Goal: Information Seeking & Learning: Check status

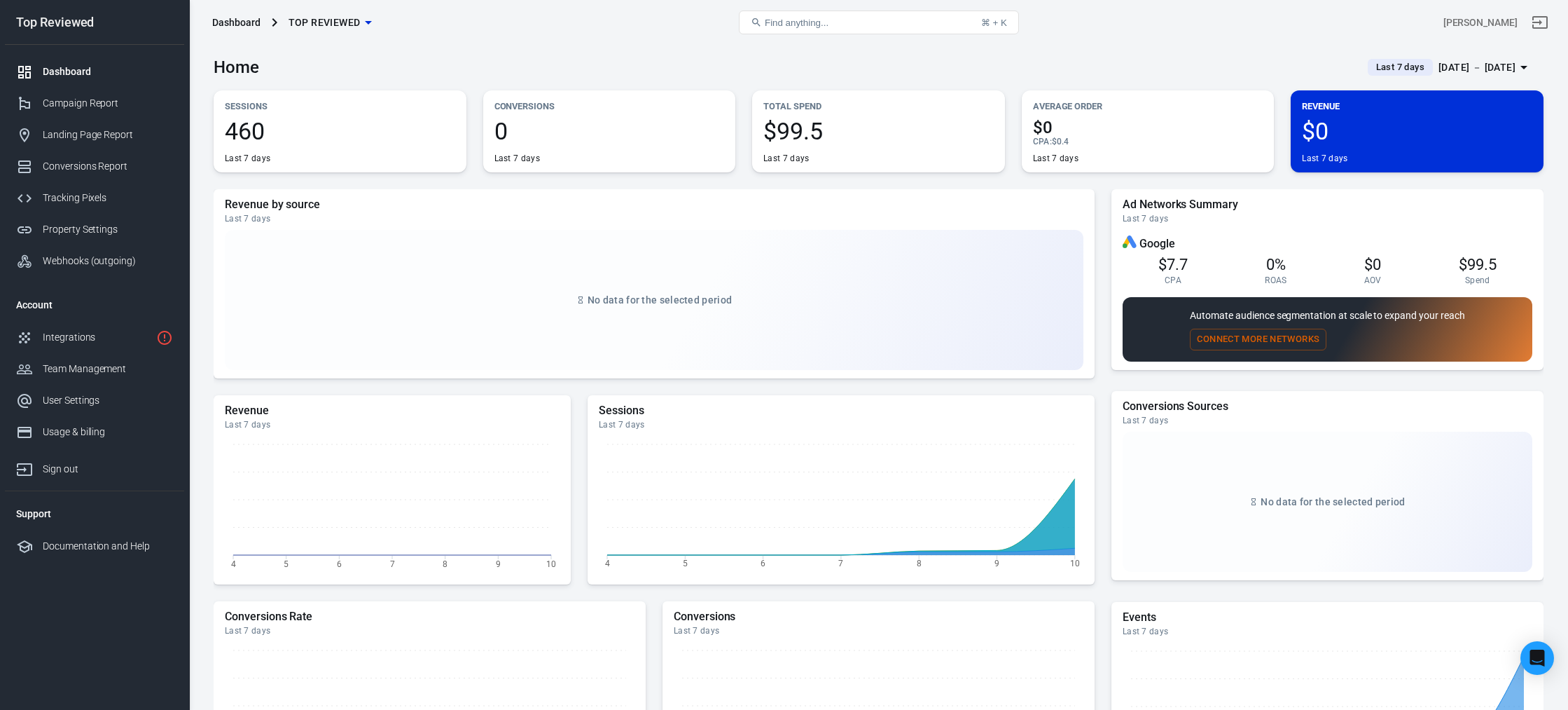
click at [93, 77] on div "Dashboard" at bounding box center [108, 72] width 131 height 14
click at [86, 99] on div "Campaign Report" at bounding box center [108, 103] width 131 height 14
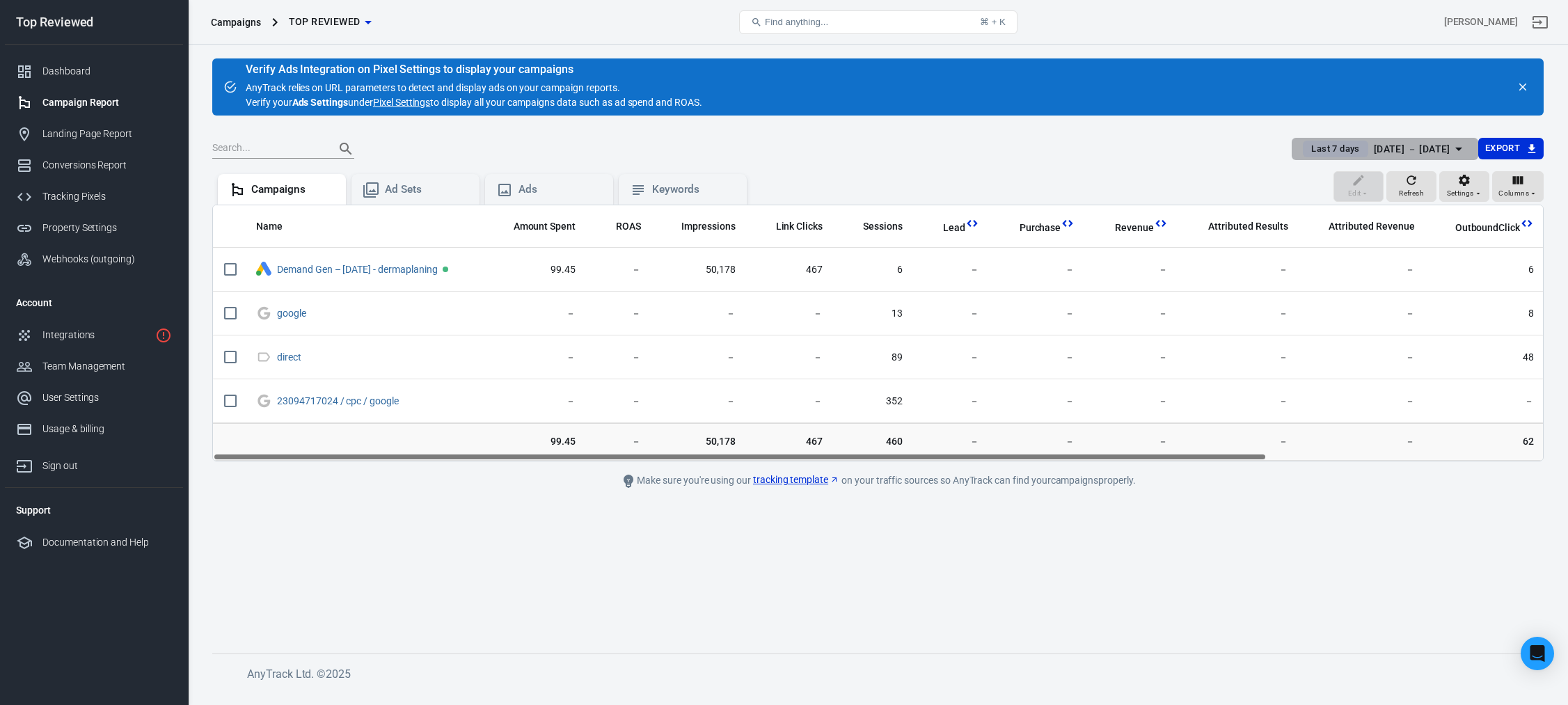
click at [1379, 153] on div "Oct 4 － Oct 10, 2025" at bounding box center [1412, 149] width 77 height 17
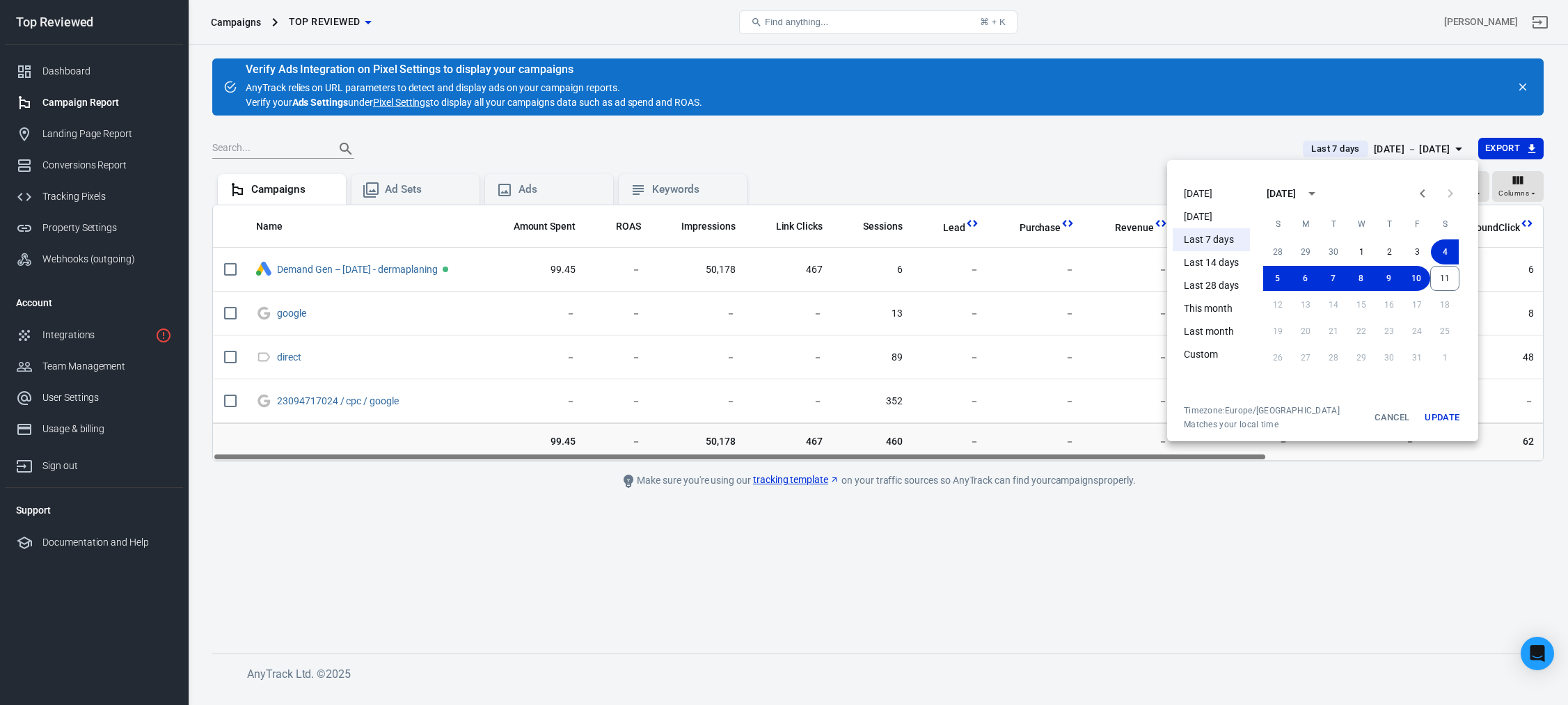
click at [1218, 310] on li "This month" at bounding box center [1212, 309] width 78 height 23
click at [989, 128] on div at bounding box center [784, 352] width 1568 height 705
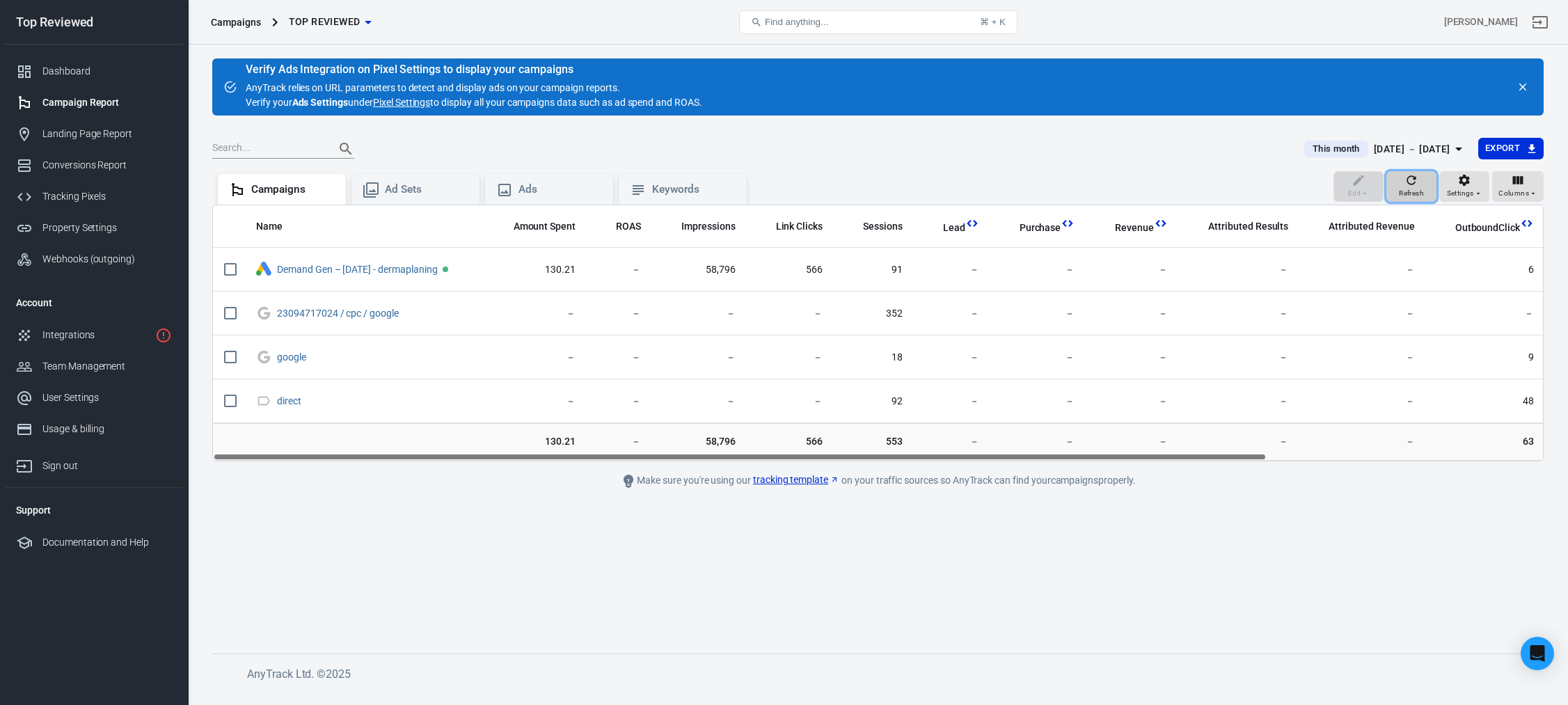
click at [1419, 195] on span "Refresh" at bounding box center [1412, 193] width 25 height 12
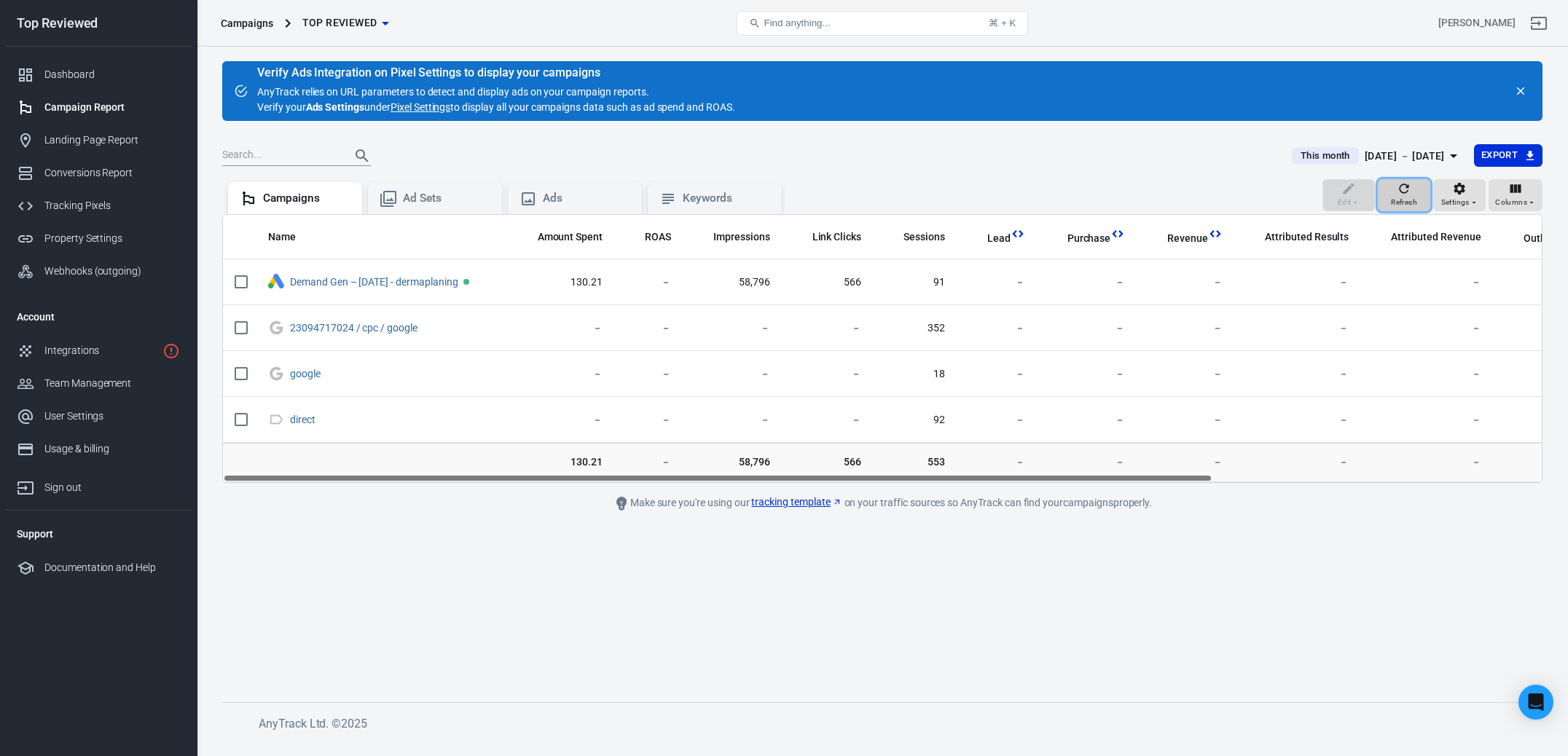
click at [1417, 190] on div "Refresh" at bounding box center [1404, 195] width 26 height 28
drag, startPoint x: 1065, startPoint y: 477, endPoint x: 685, endPoint y: 484, distance: 380.1
click at [743, 481] on div "Name Amount Spent ROAS Impressions Link Clicks Sessions Lead Purchase Revenue A…" at bounding box center [882, 348] width 1319 height 267
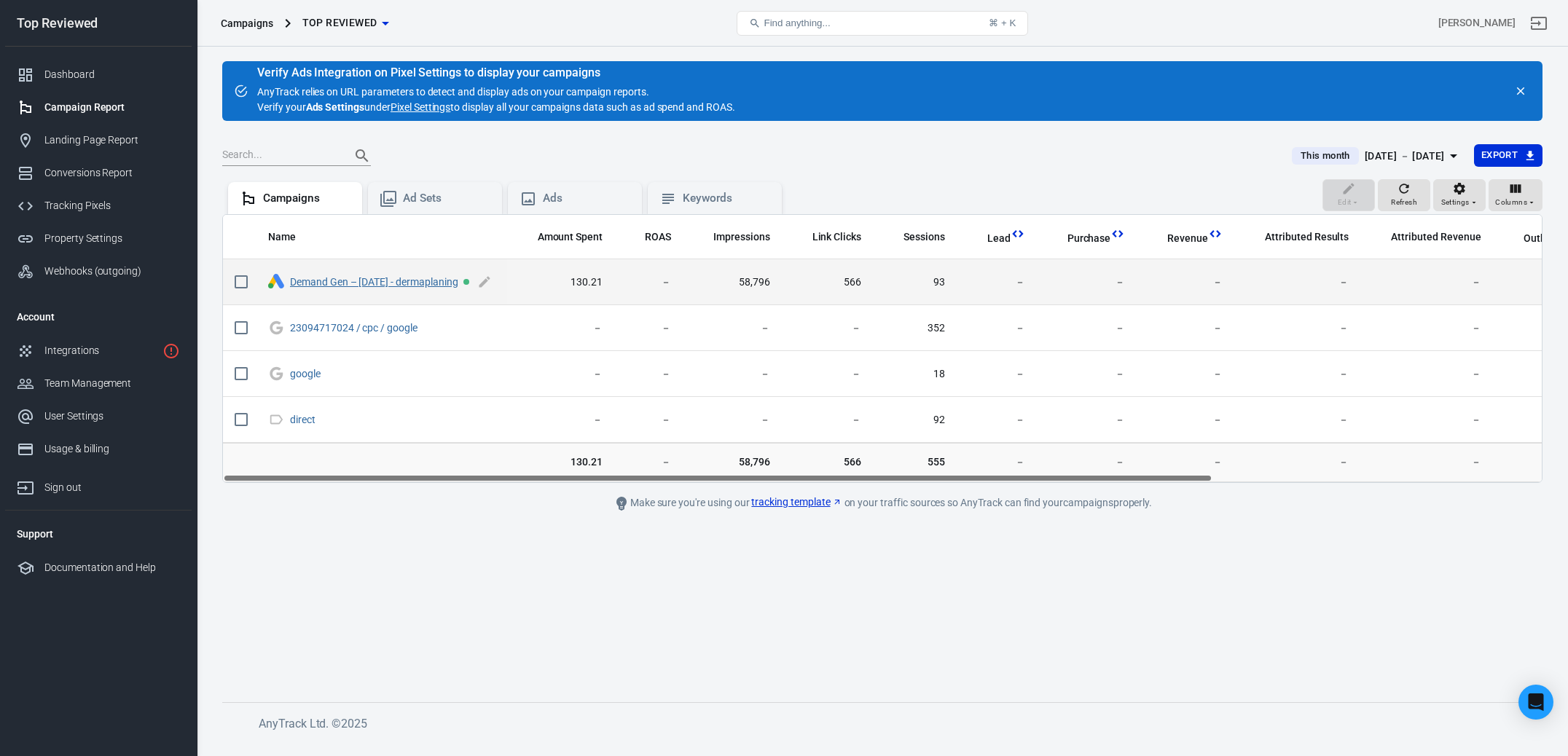
click at [328, 282] on link "Demand Gen – [DATE] - dermaplaning" at bounding box center [374, 282] width 169 height 12
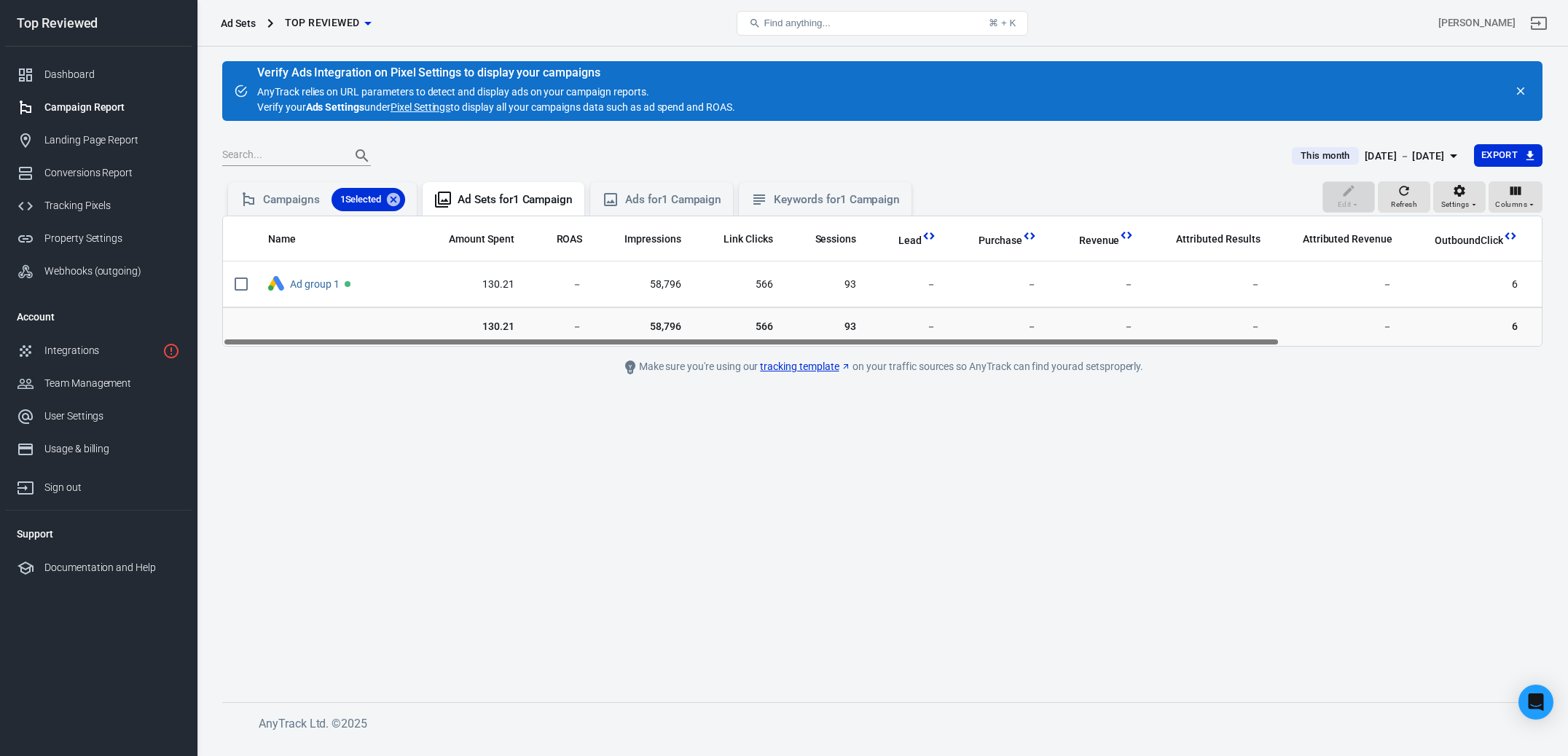
scroll to position [0, 327]
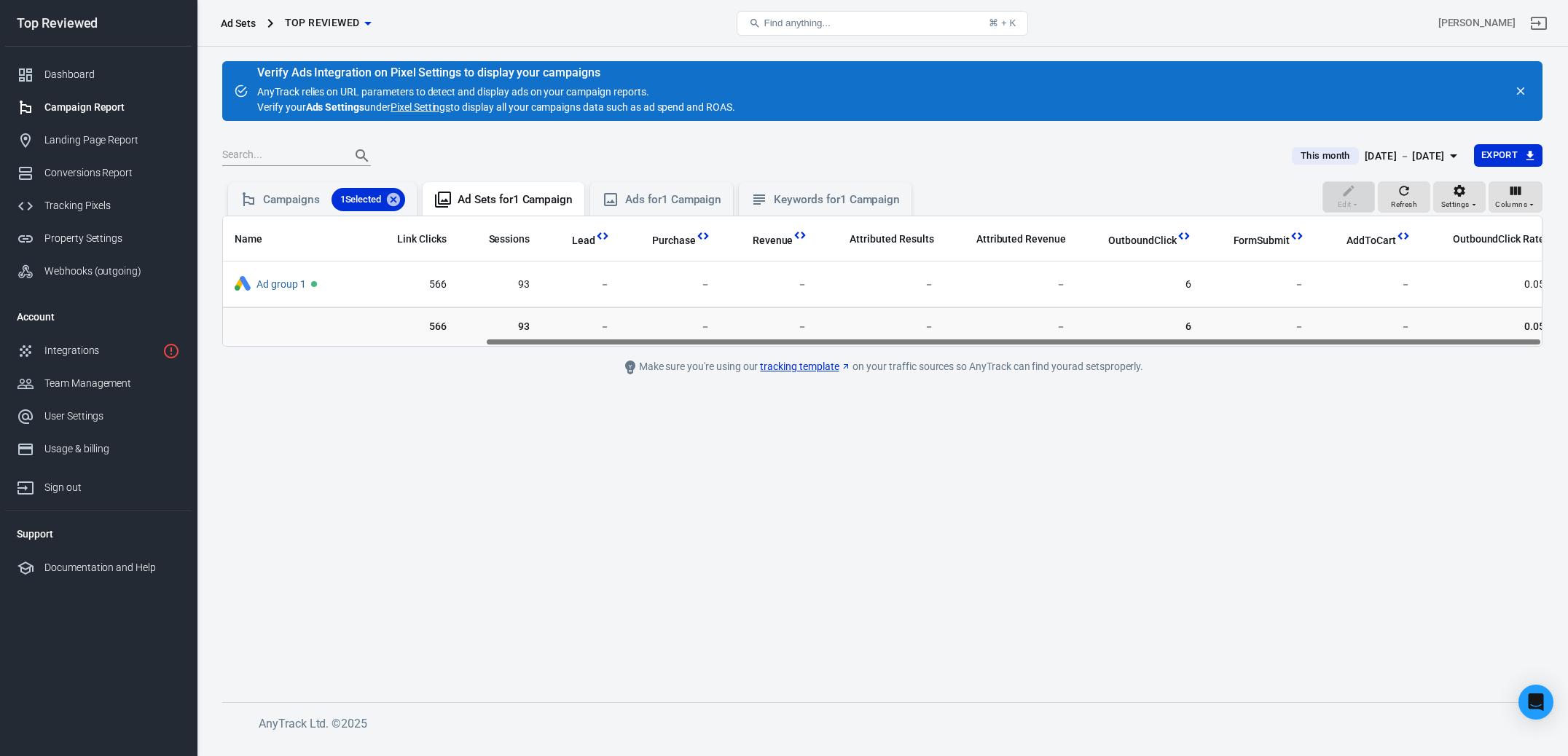
drag, startPoint x: 789, startPoint y: 344, endPoint x: 1061, endPoint y: 348, distance: 272.0
click at [1061, 348] on main "Verify Ads Integration on Pixel Settings to display your campaigns AnyTrack rel…" at bounding box center [882, 370] width 1321 height 618
click at [289, 199] on div "Campaigns 1 Selected" at bounding box center [333, 198] width 142 height 23
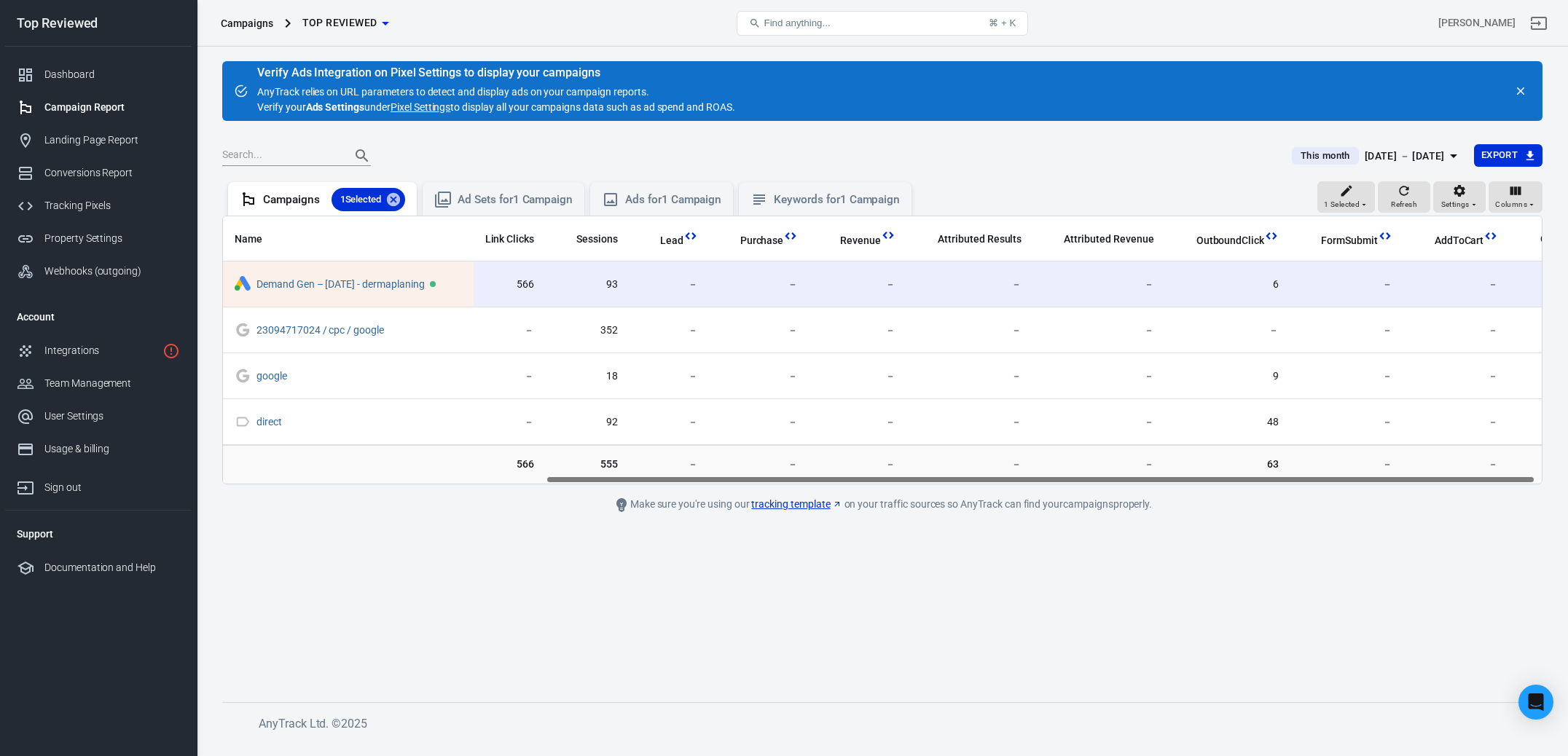
scroll to position [0, 20]
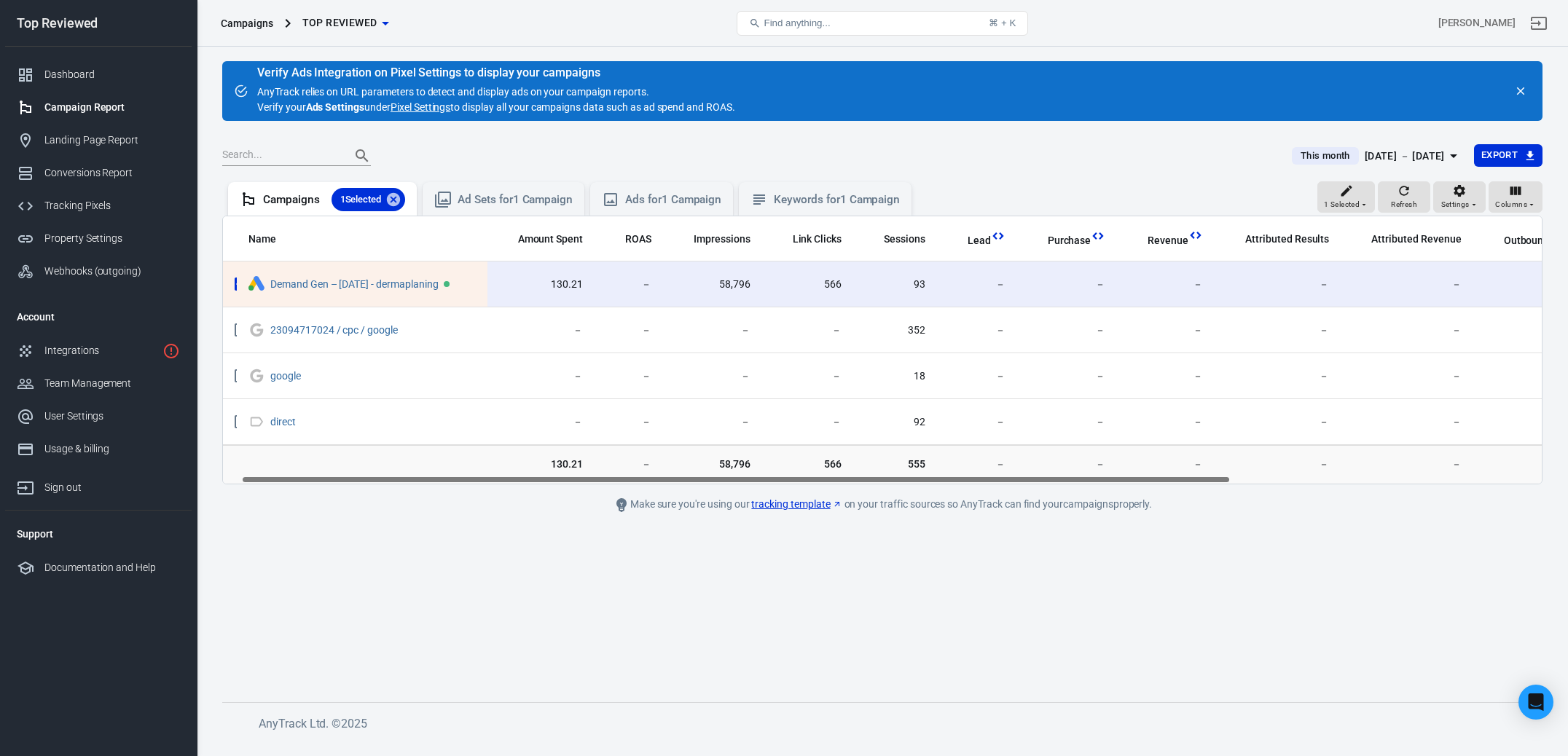
drag, startPoint x: 986, startPoint y: 479, endPoint x: 811, endPoint y: 485, distance: 175.1
click at [814, 485] on main "Verify Ads Integration on Pixel Settings to display your campaigns AnyTrack rel…" at bounding box center [882, 370] width 1321 height 618
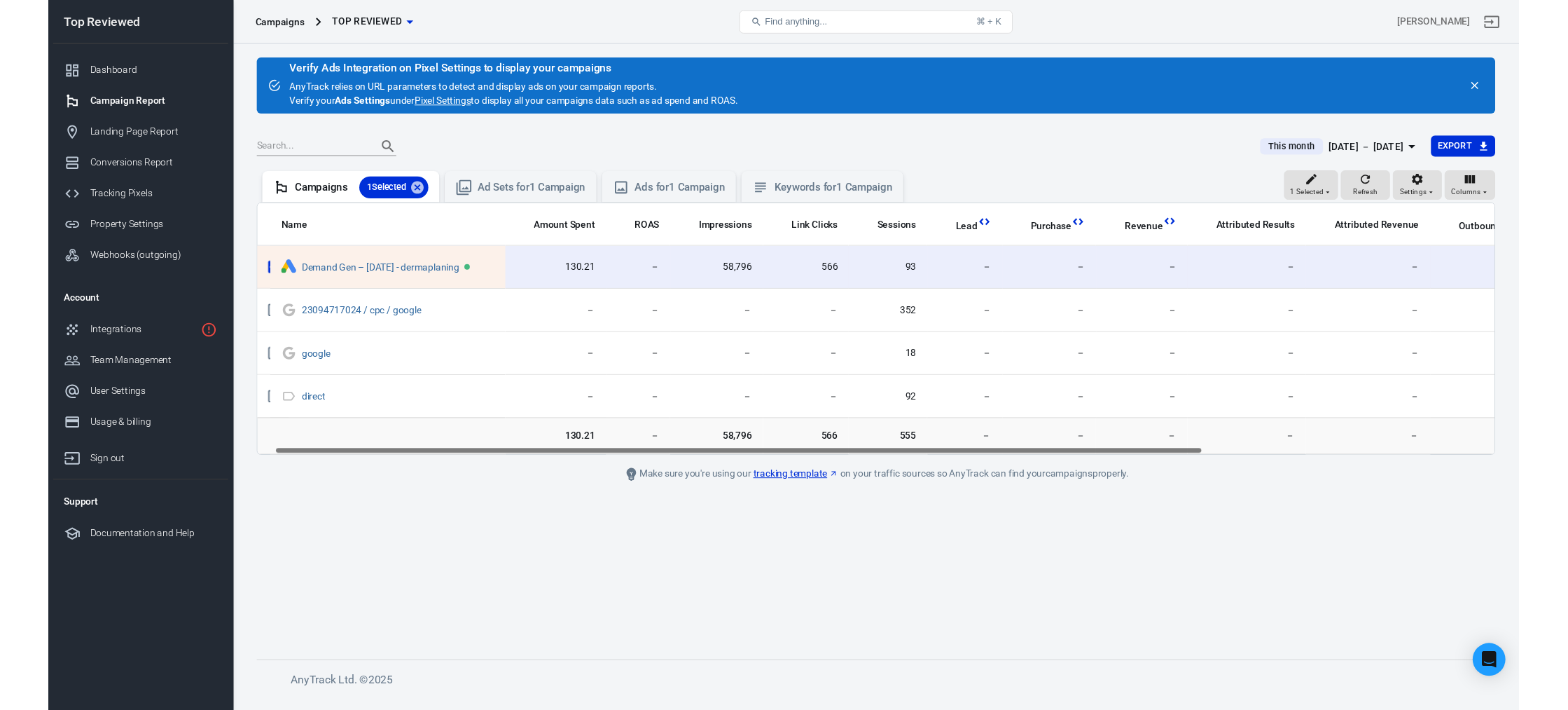
scroll to position [0, 0]
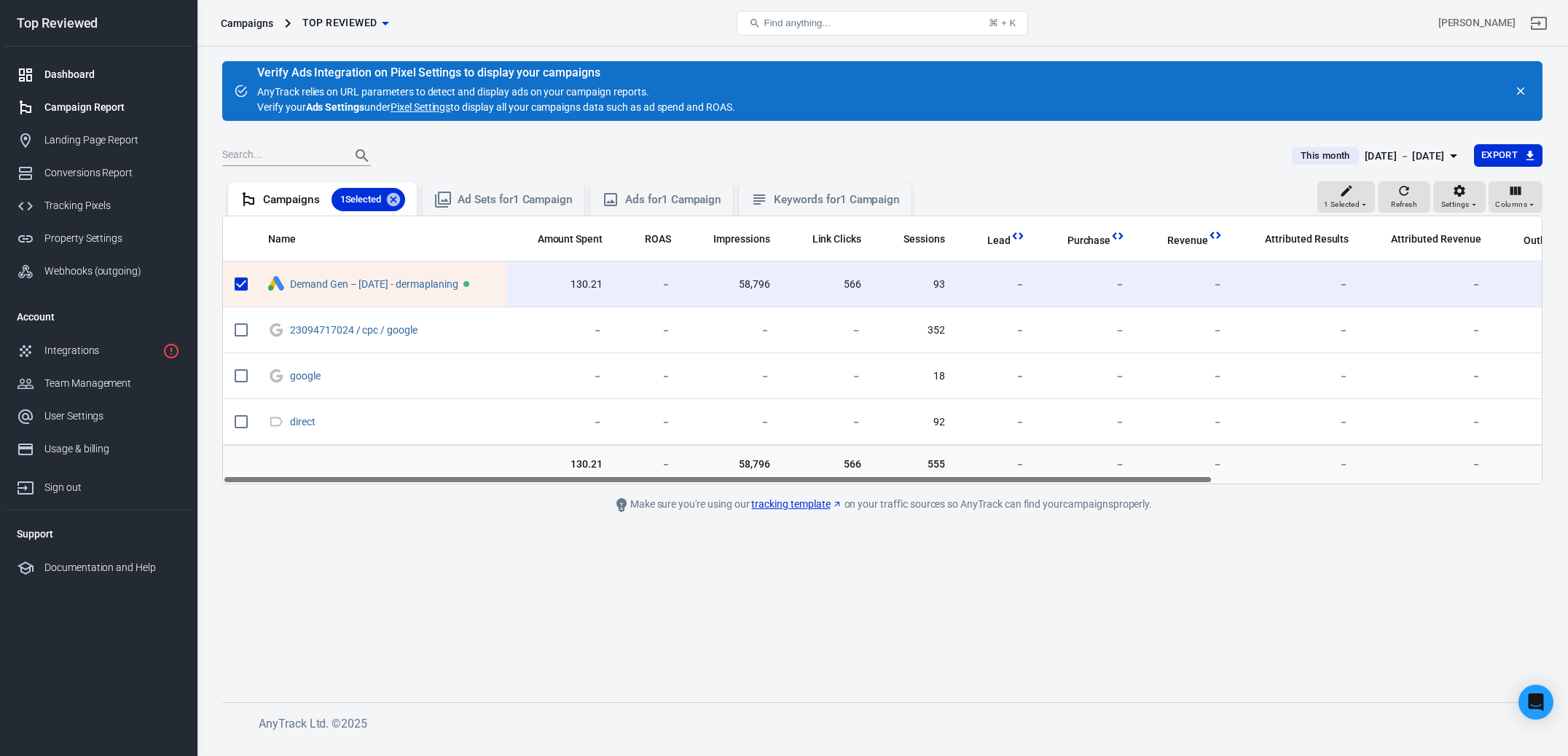
click at [48, 80] on div "Dashboard" at bounding box center [112, 74] width 136 height 15
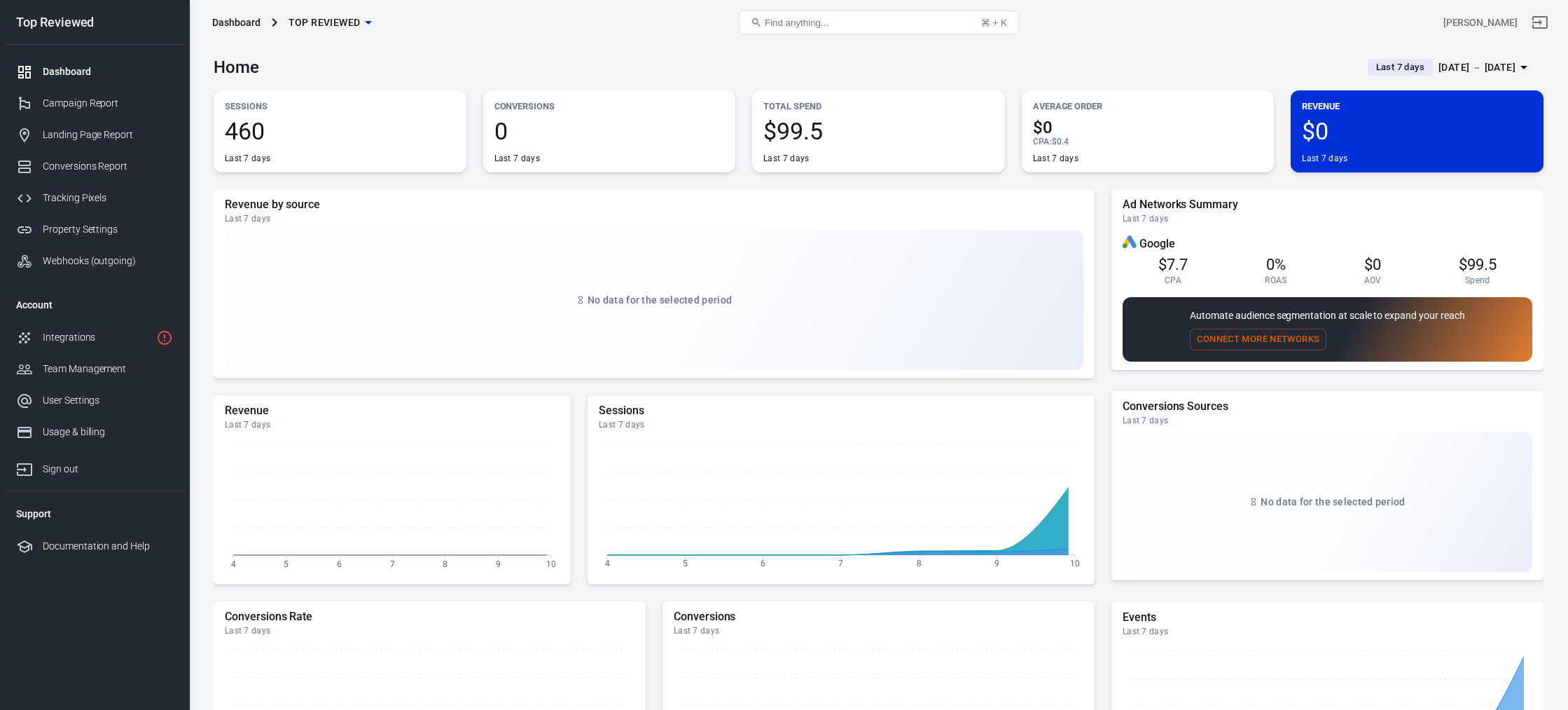
click at [792, 194] on div "Revenue by source Last 7 days No data for the selected period" at bounding box center [654, 283] width 881 height 189
click at [1391, 73] on span "Last 7 days" at bounding box center [1400, 67] width 59 height 14
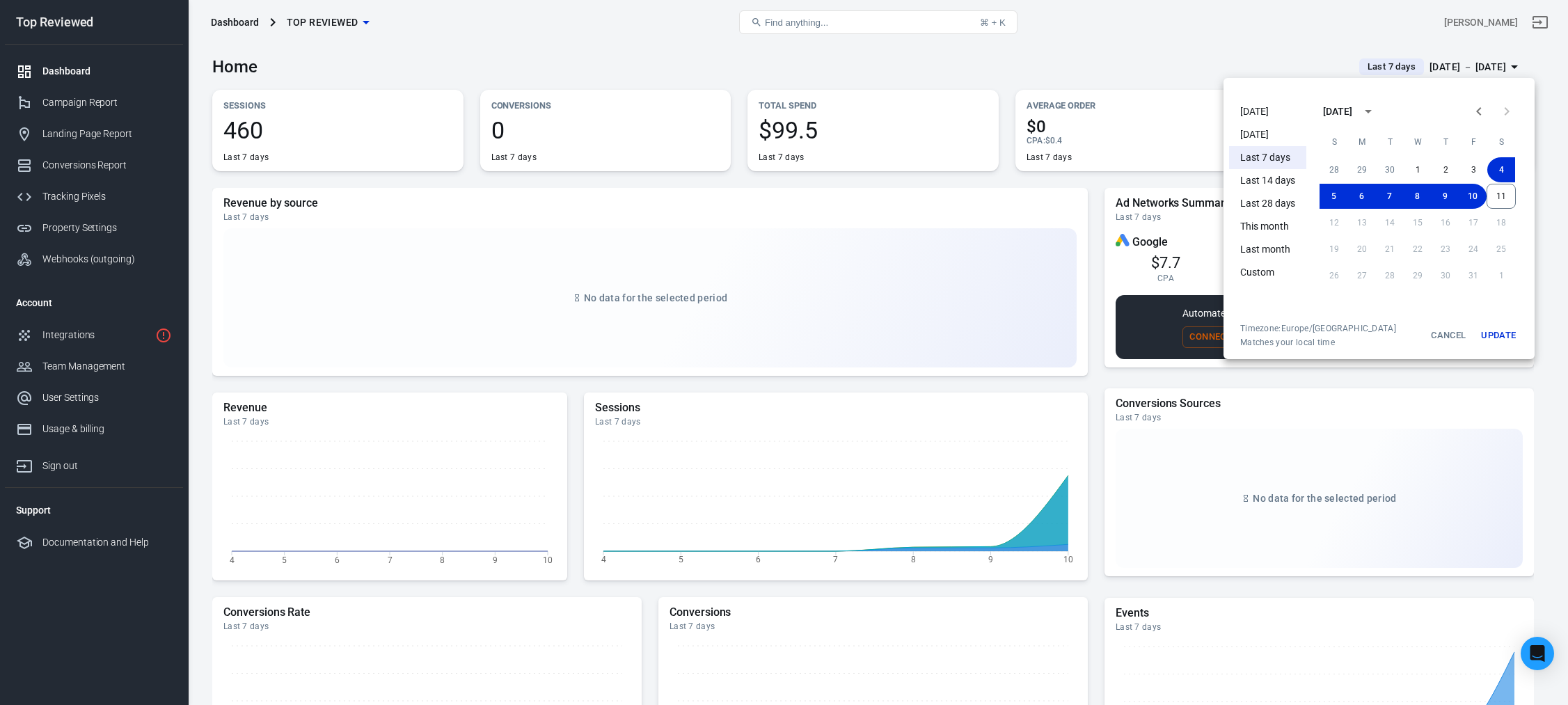
click at [1260, 228] on li "This month" at bounding box center [1268, 226] width 78 height 23
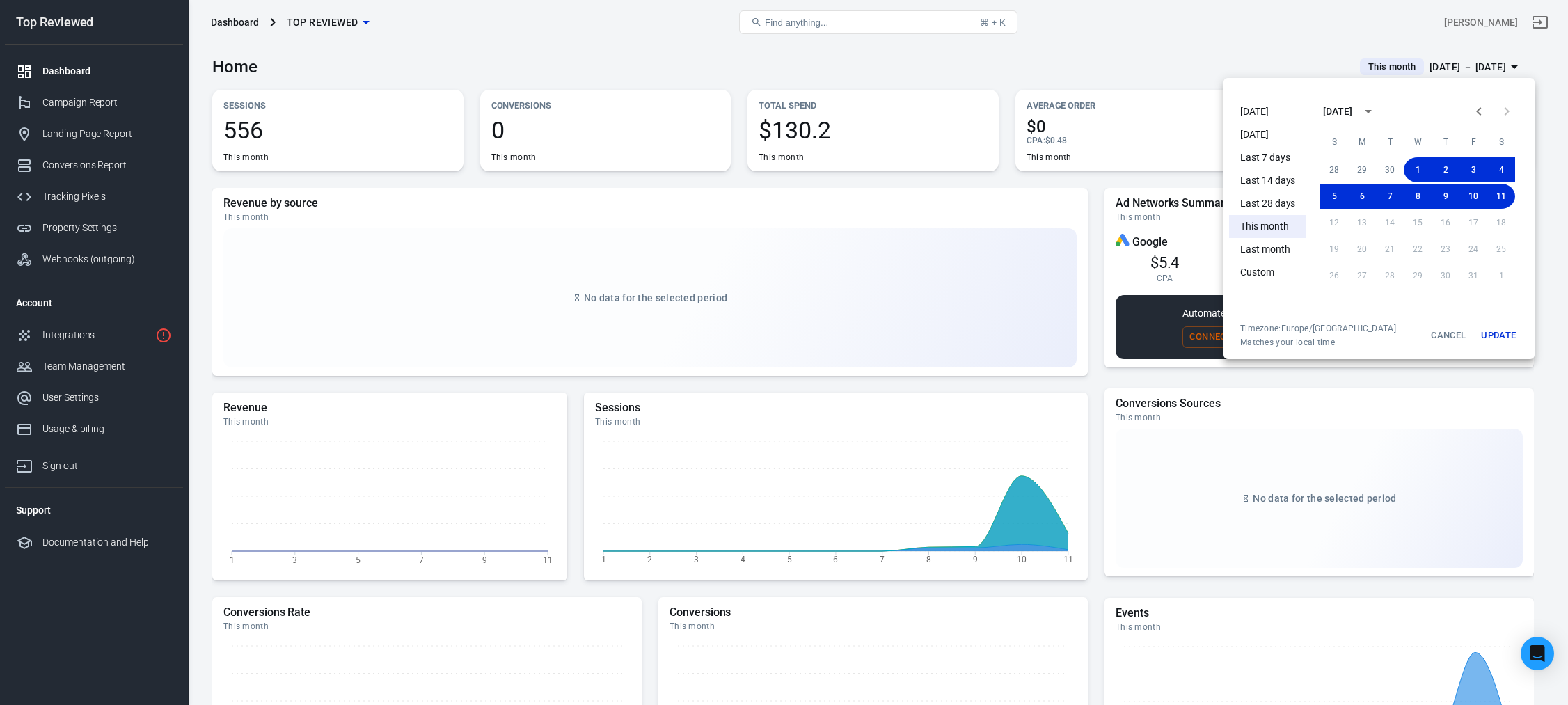
click at [711, 190] on div at bounding box center [784, 352] width 1568 height 705
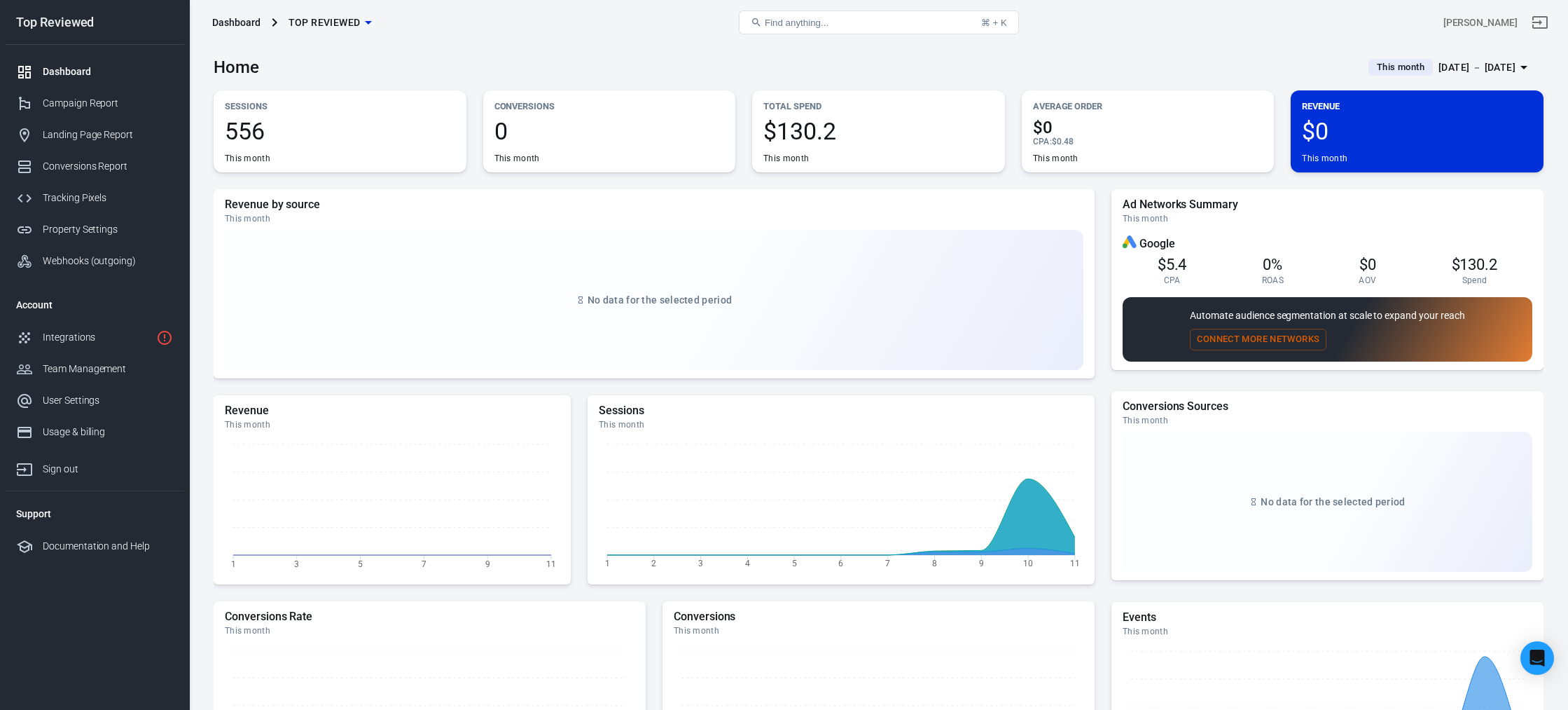
click at [715, 192] on div "Revenue by source This month No data for the selected period" at bounding box center [654, 283] width 881 height 189
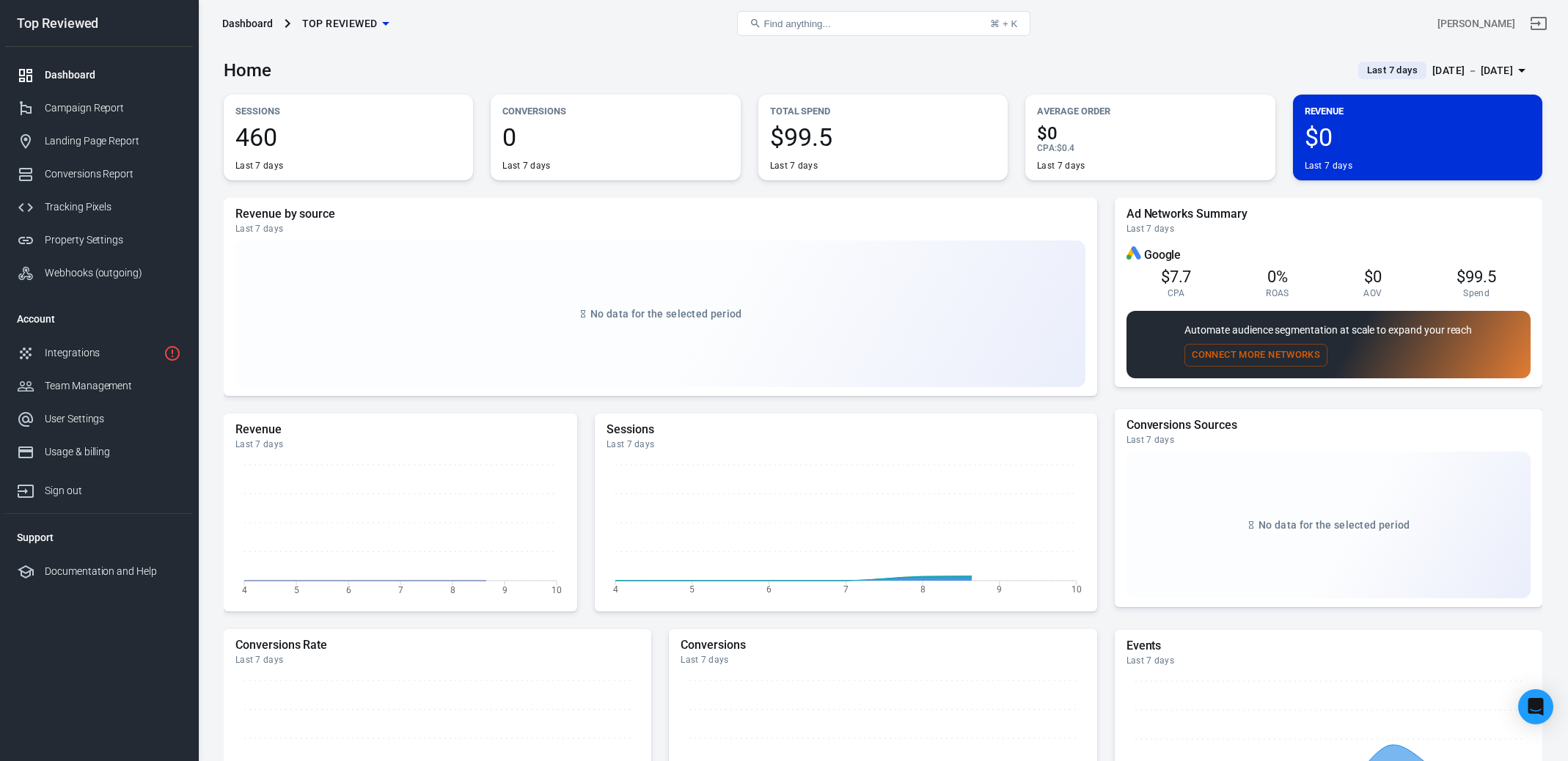
click at [1361, 76] on span "Last 7 days" at bounding box center [1392, 70] width 62 height 15
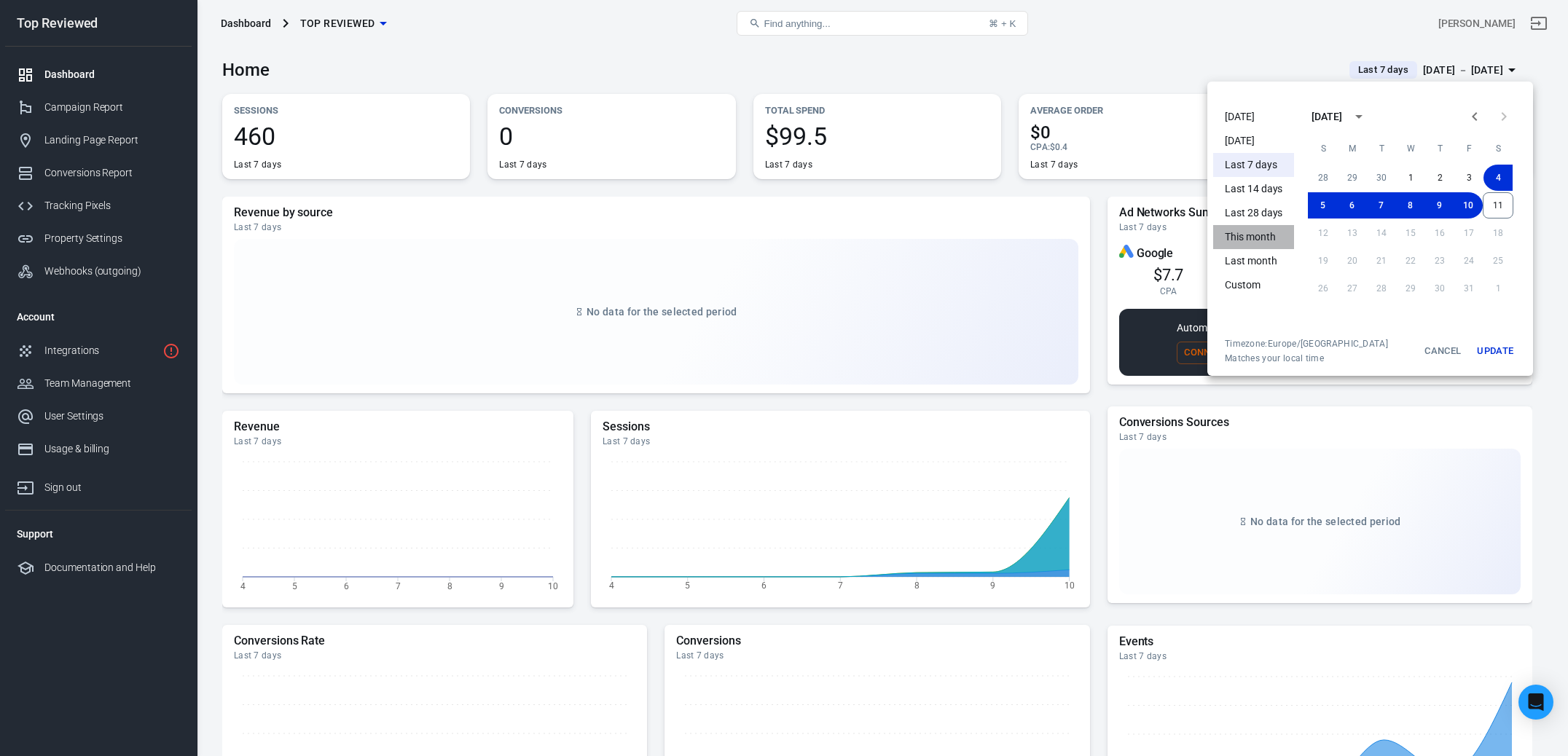
click at [1266, 235] on li "This month" at bounding box center [1254, 237] width 81 height 24
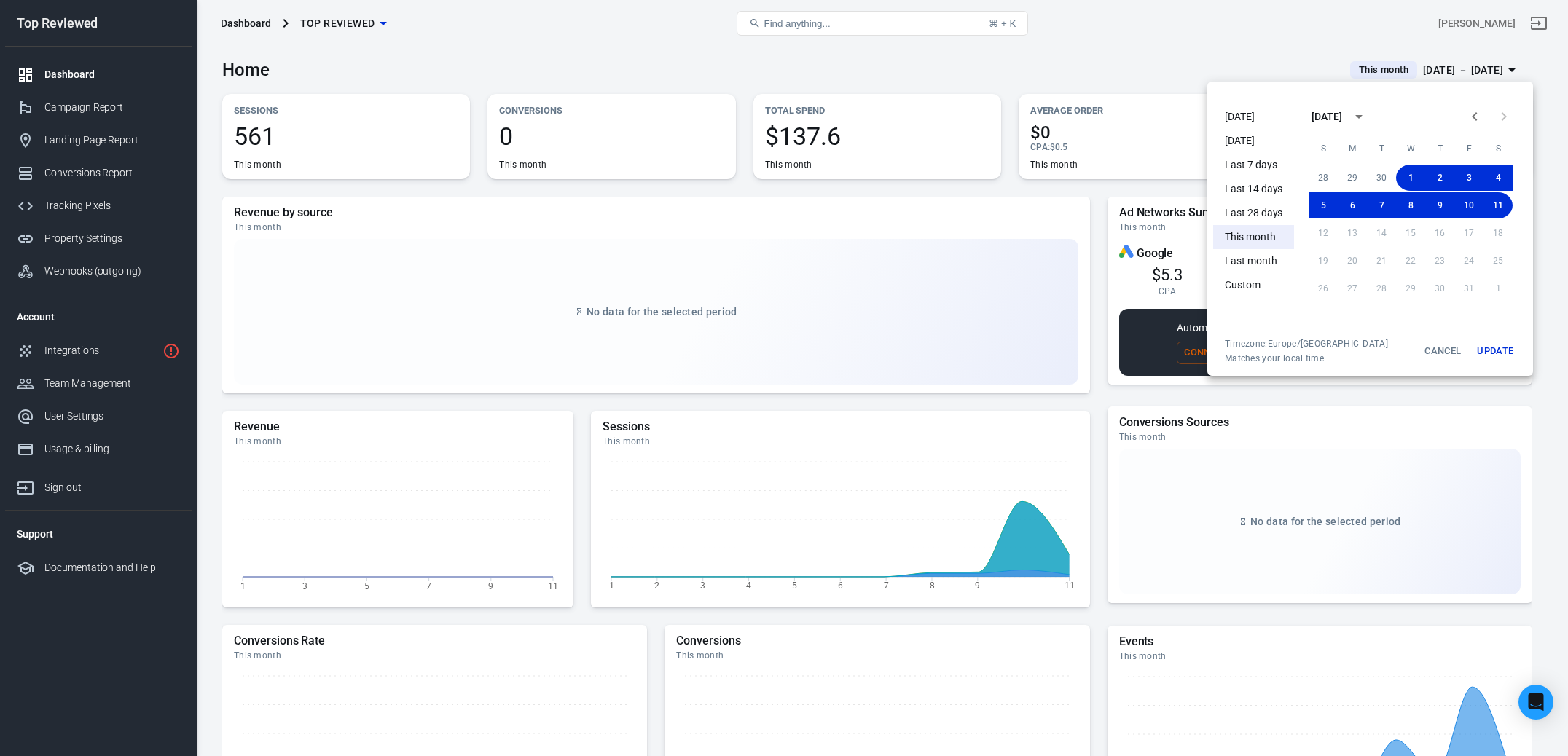
click at [1037, 75] on div at bounding box center [784, 378] width 1568 height 756
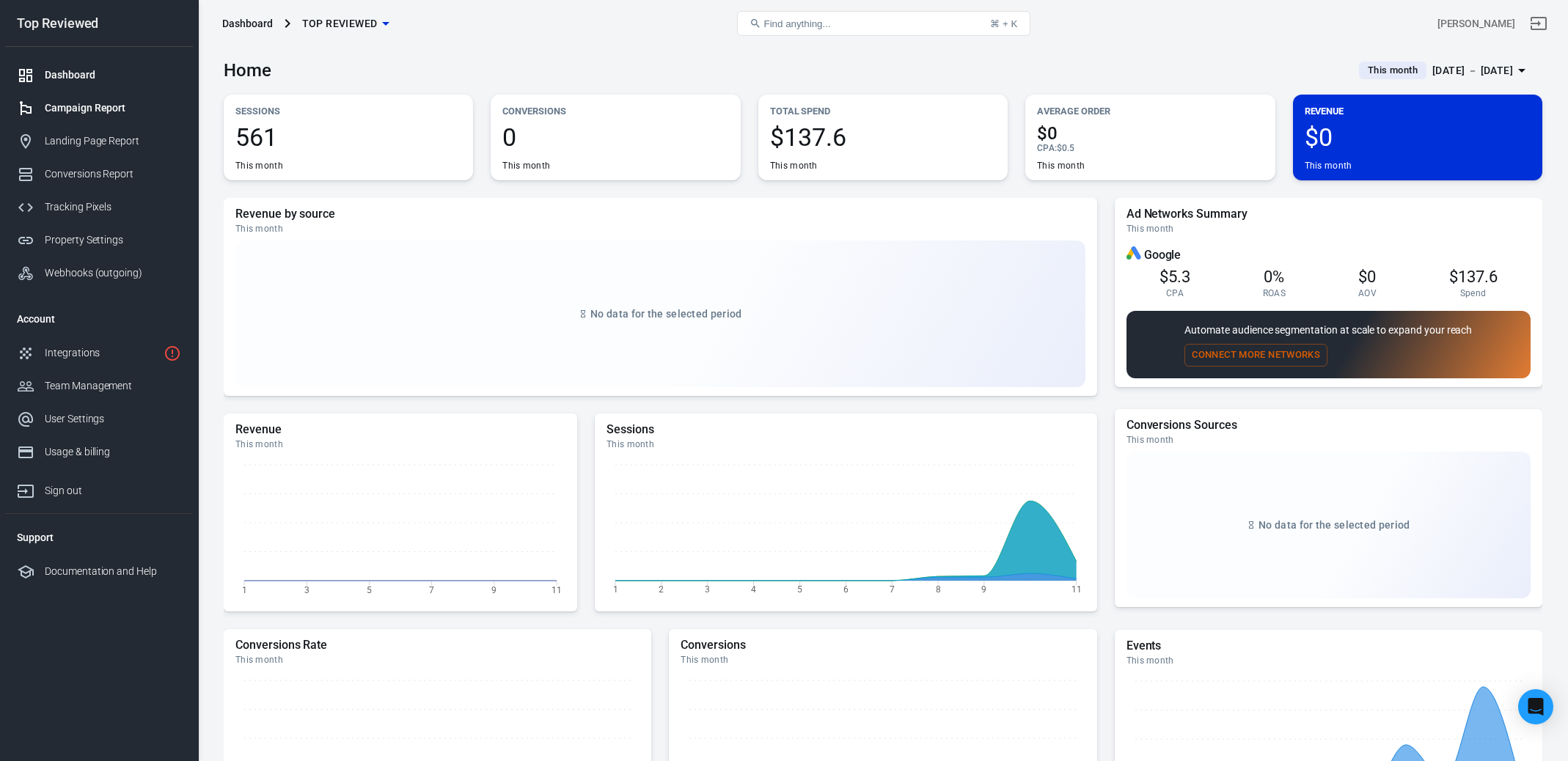
click at [137, 117] on link "Campaign Report" at bounding box center [99, 108] width 188 height 33
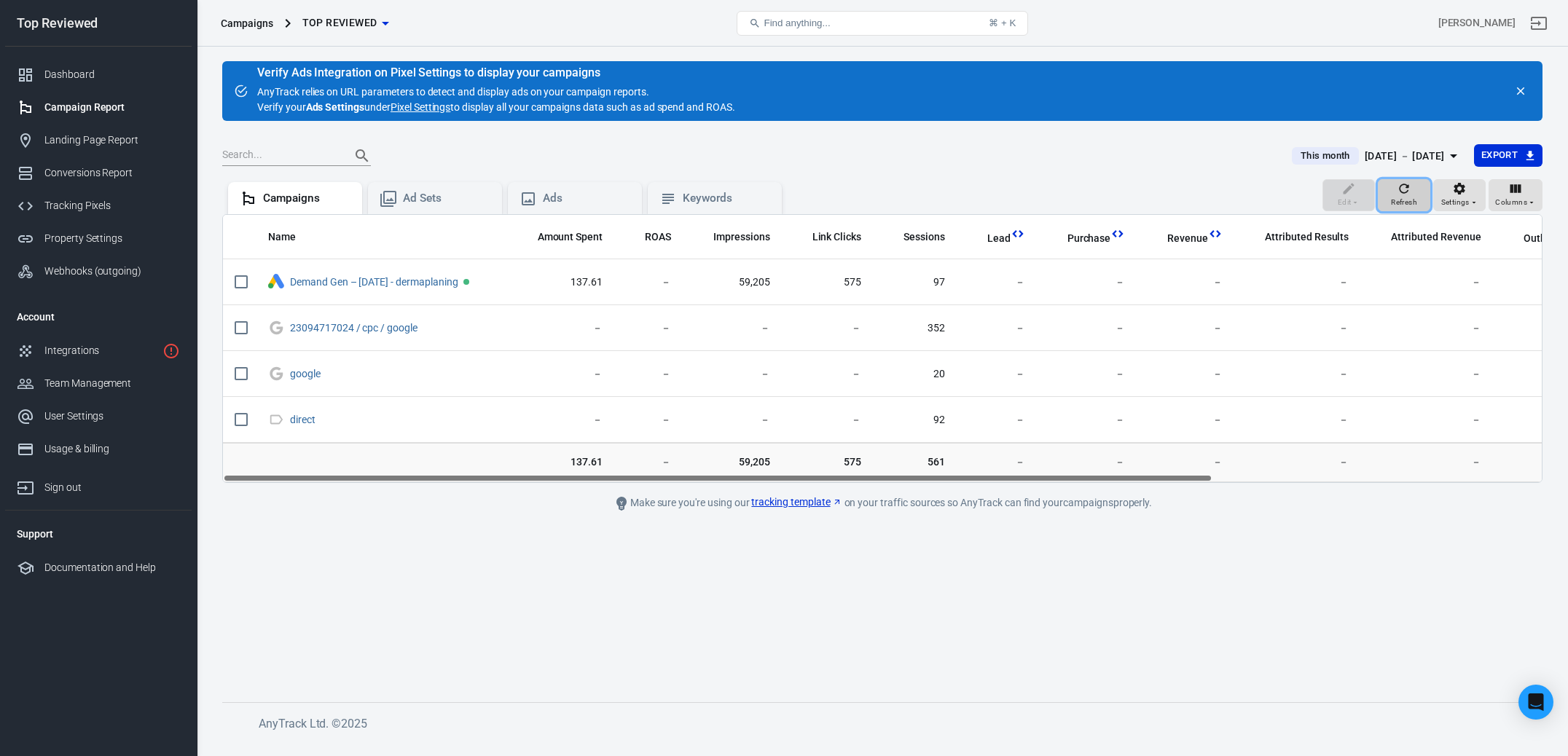
click at [1405, 194] on icon "button" at bounding box center [1404, 189] width 15 height 15
click at [978, 163] on div at bounding box center [748, 156] width 1052 height 21
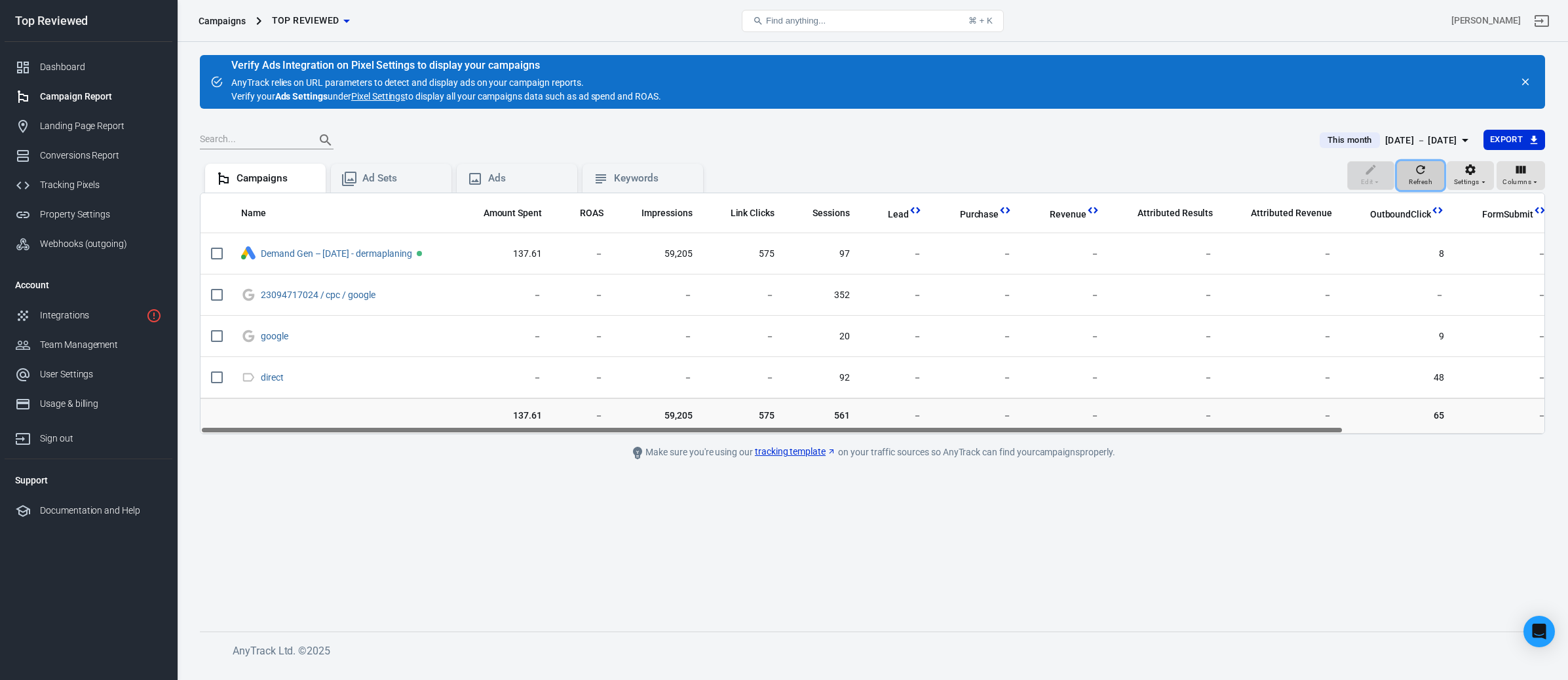
click at [1400, 175] on icon "button" at bounding box center [1421, 170] width 13 height 13
drag, startPoint x: 563, startPoint y: 433, endPoint x: 394, endPoint y: 445, distance: 169.4
click at [394, 445] on main "Verify Ads Integration on Pixel Settings to display your campaigns AnyTrack rel…" at bounding box center [873, 333] width 1346 height 556
click at [1400, 178] on button "Refresh" at bounding box center [1421, 176] width 47 height 29
click at [1400, 178] on span "Settings" at bounding box center [1466, 182] width 26 height 12
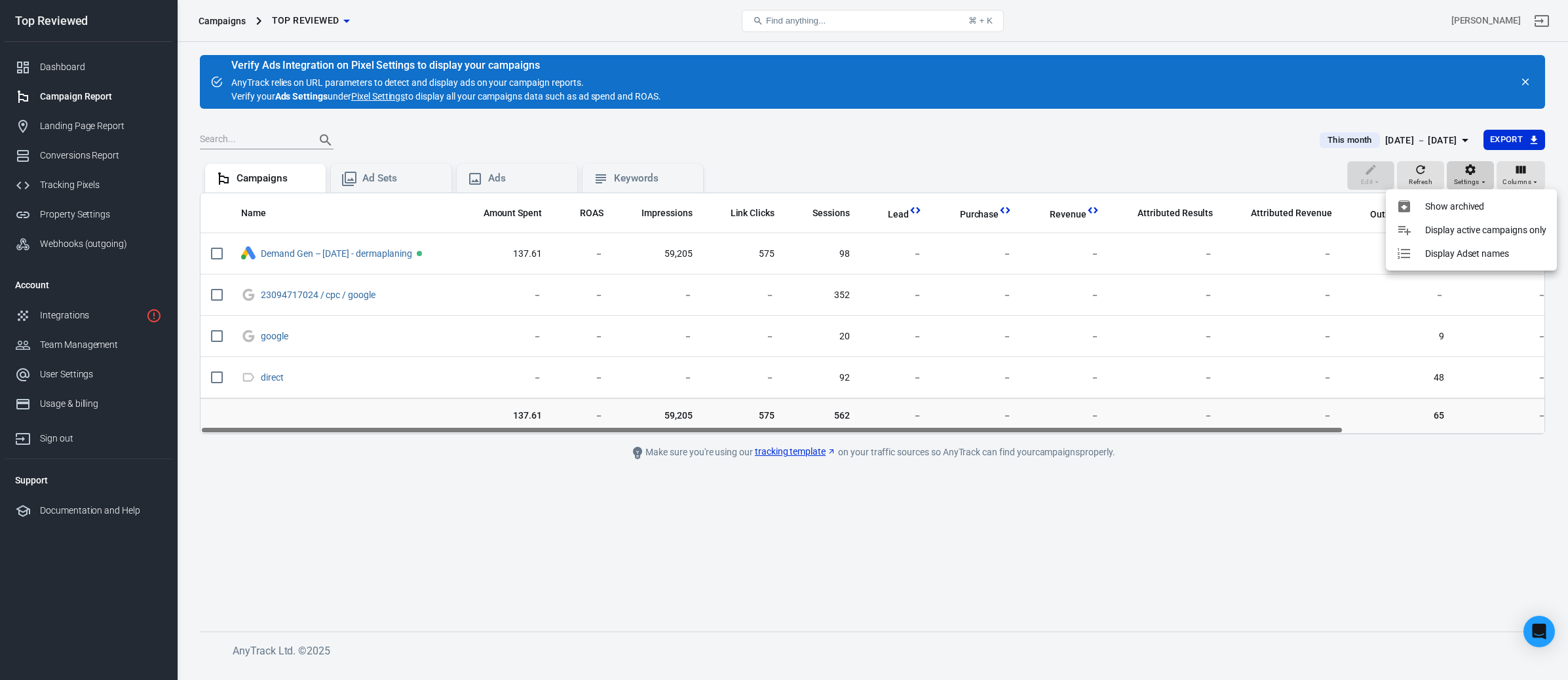
click at [1400, 178] on div at bounding box center [784, 340] width 1568 height 680
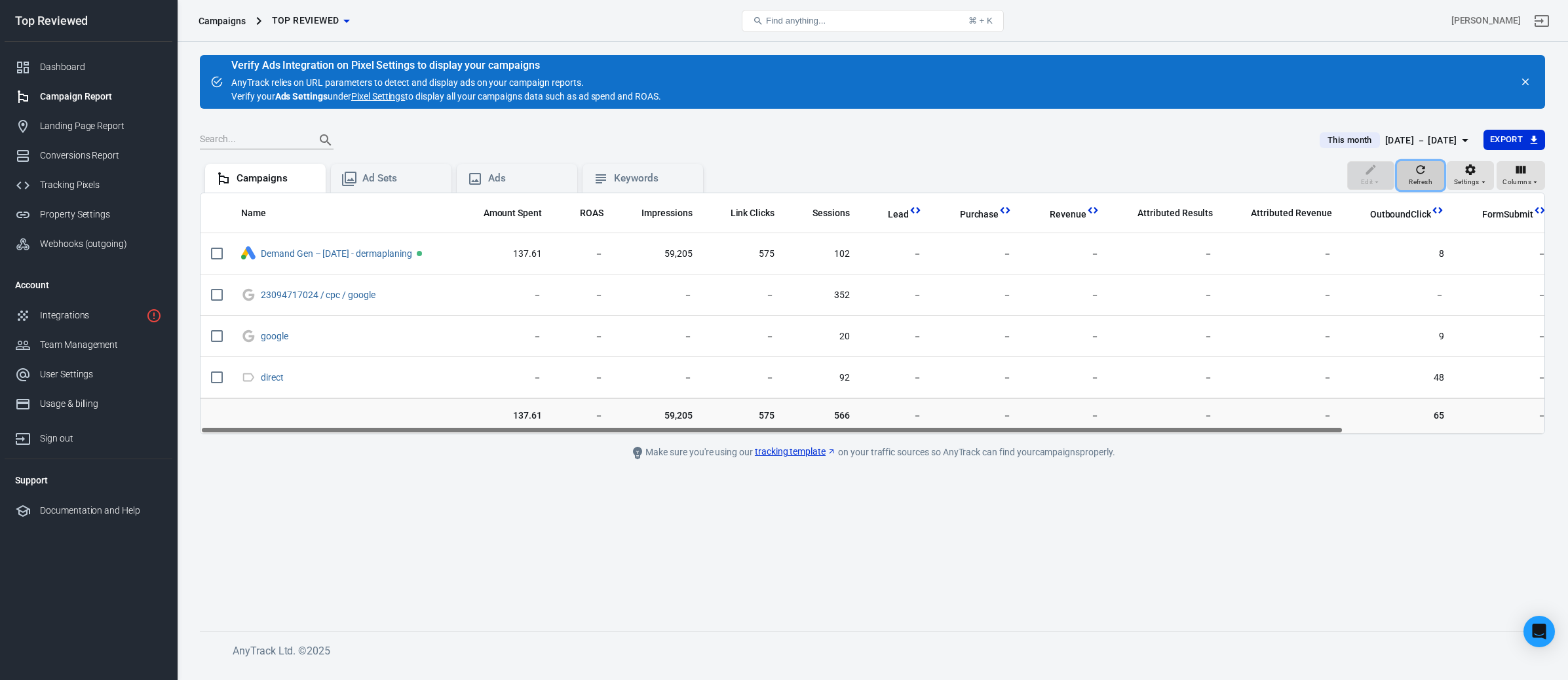
click at [1419, 168] on icon "button" at bounding box center [1422, 170] width 9 height 9
click at [75, 58] on link "Dashboard" at bounding box center [88, 67] width 168 height 29
